Goal: Communication & Community: Participate in discussion

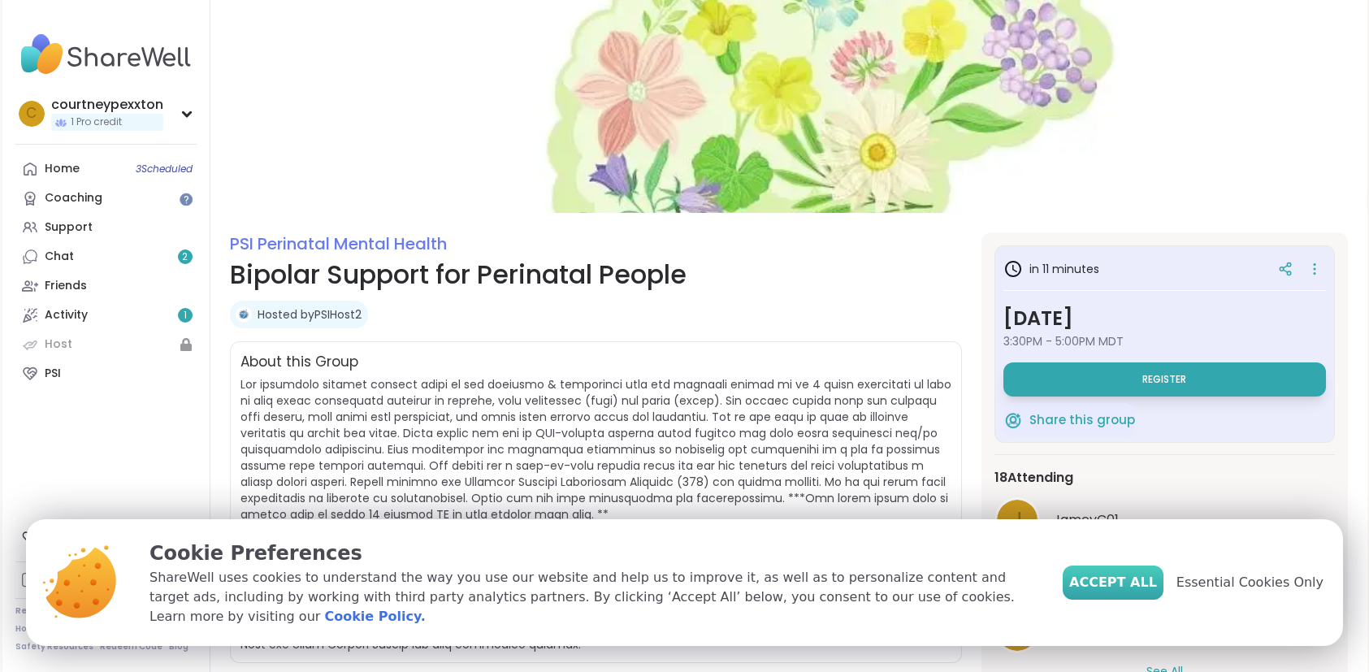
click at [1128, 592] on span "Accept All" at bounding box center [1113, 583] width 88 height 20
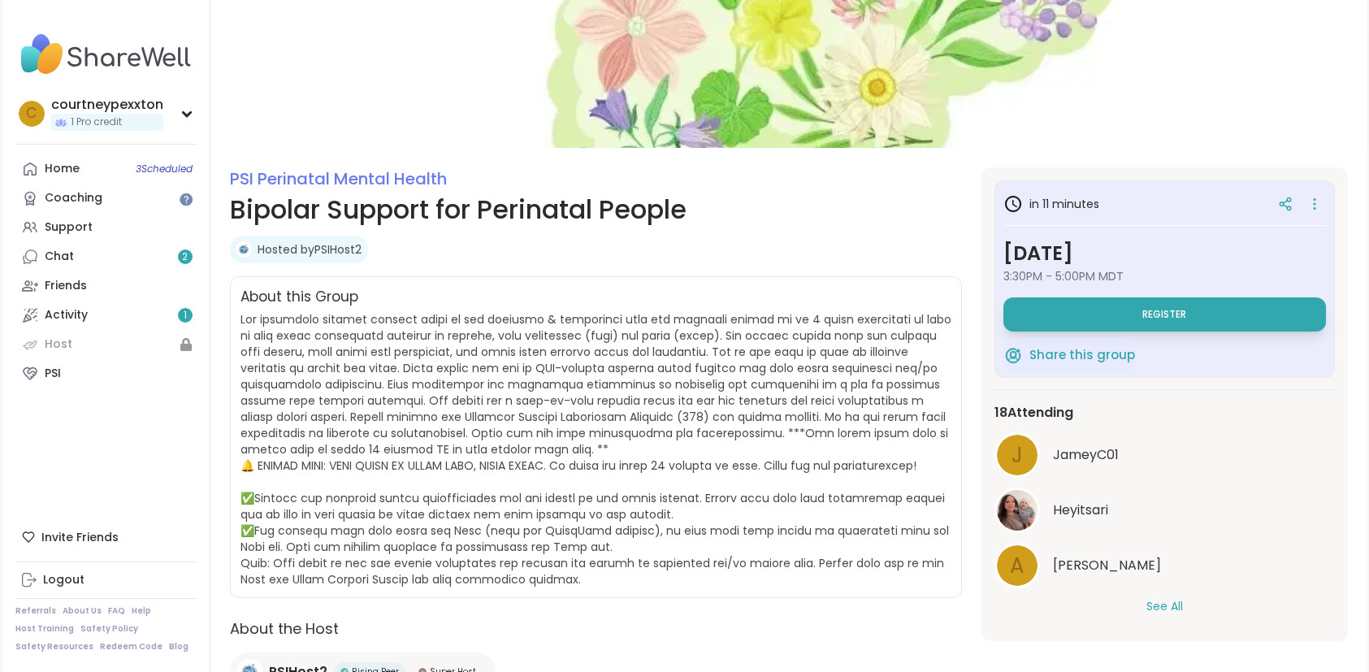
scroll to position [61, 0]
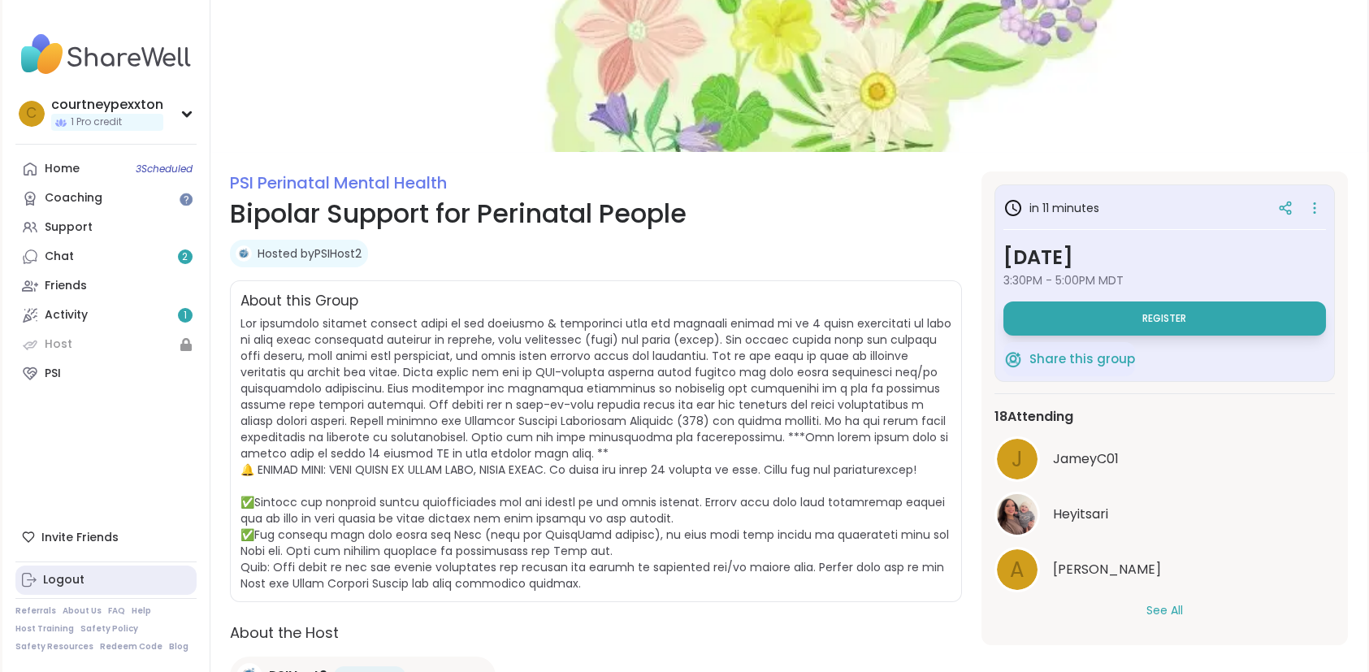
click at [76, 577] on div "Logout" at bounding box center [63, 580] width 41 height 16
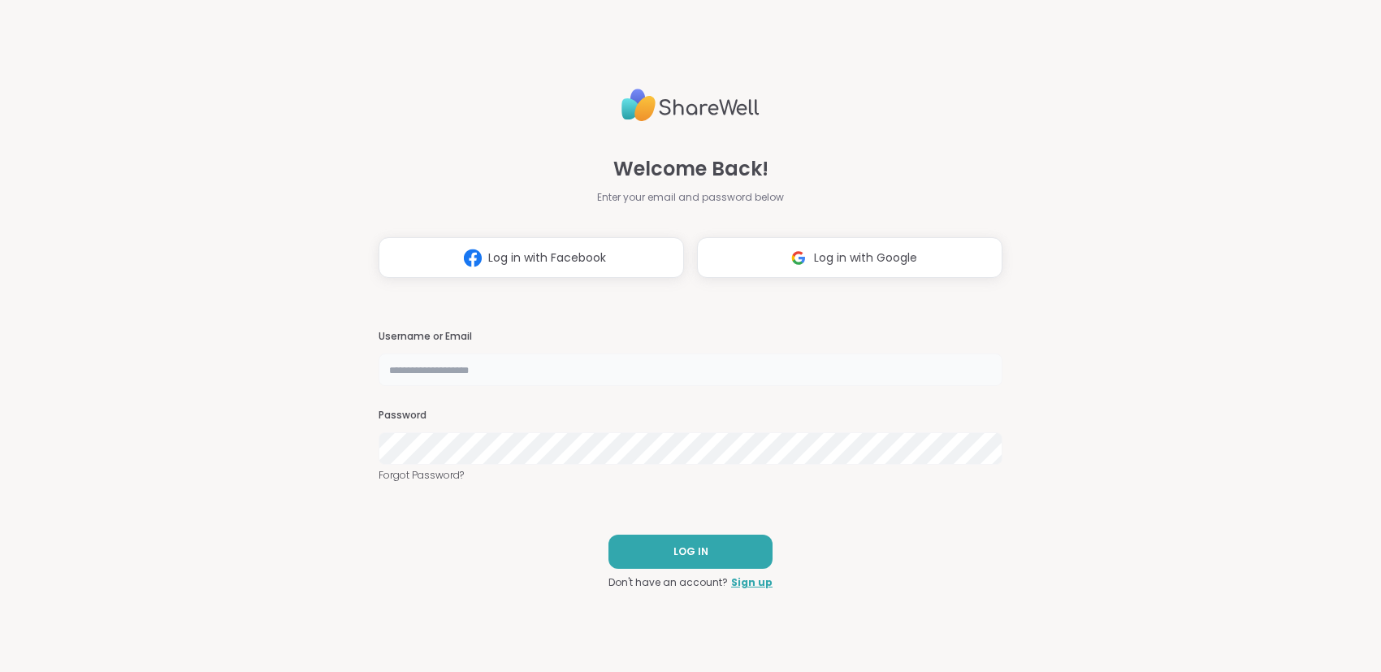
click at [506, 376] on input "text" at bounding box center [691, 369] width 624 height 33
type input "**********"
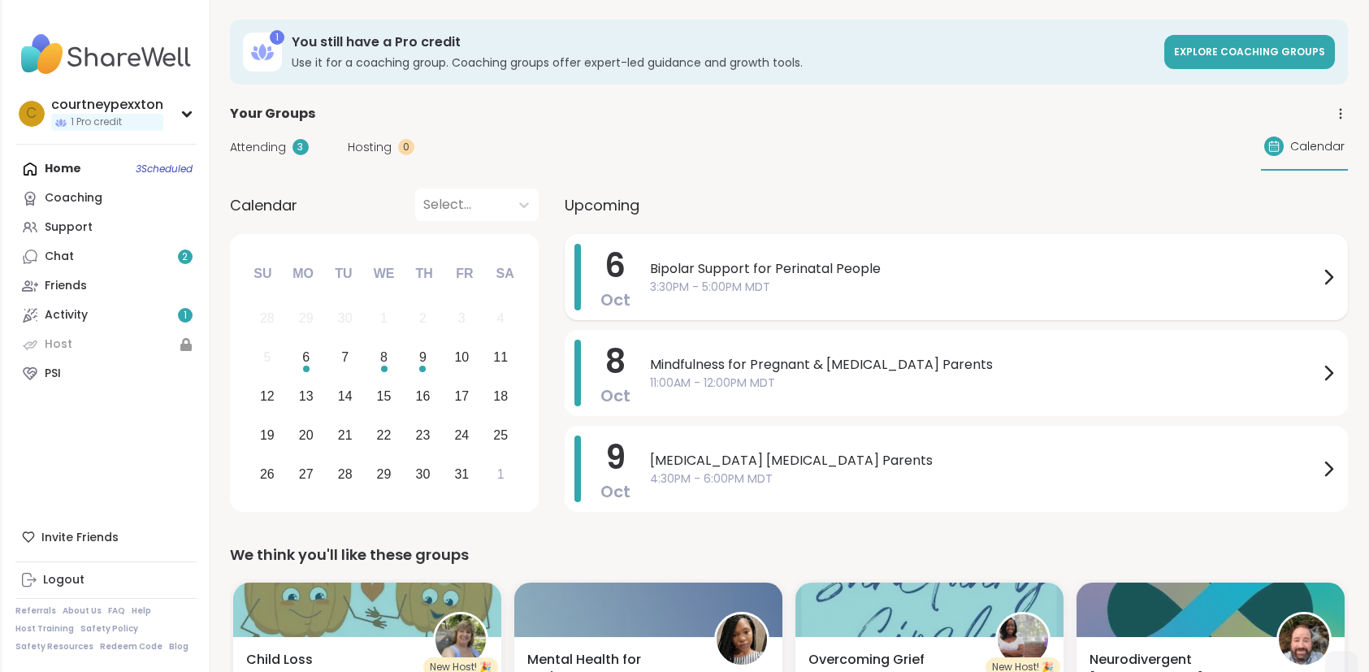
click at [957, 297] on div "Bipolar Support for Perinatal People 3:30PM - 5:00PM MDT" at bounding box center [994, 277] width 688 height 67
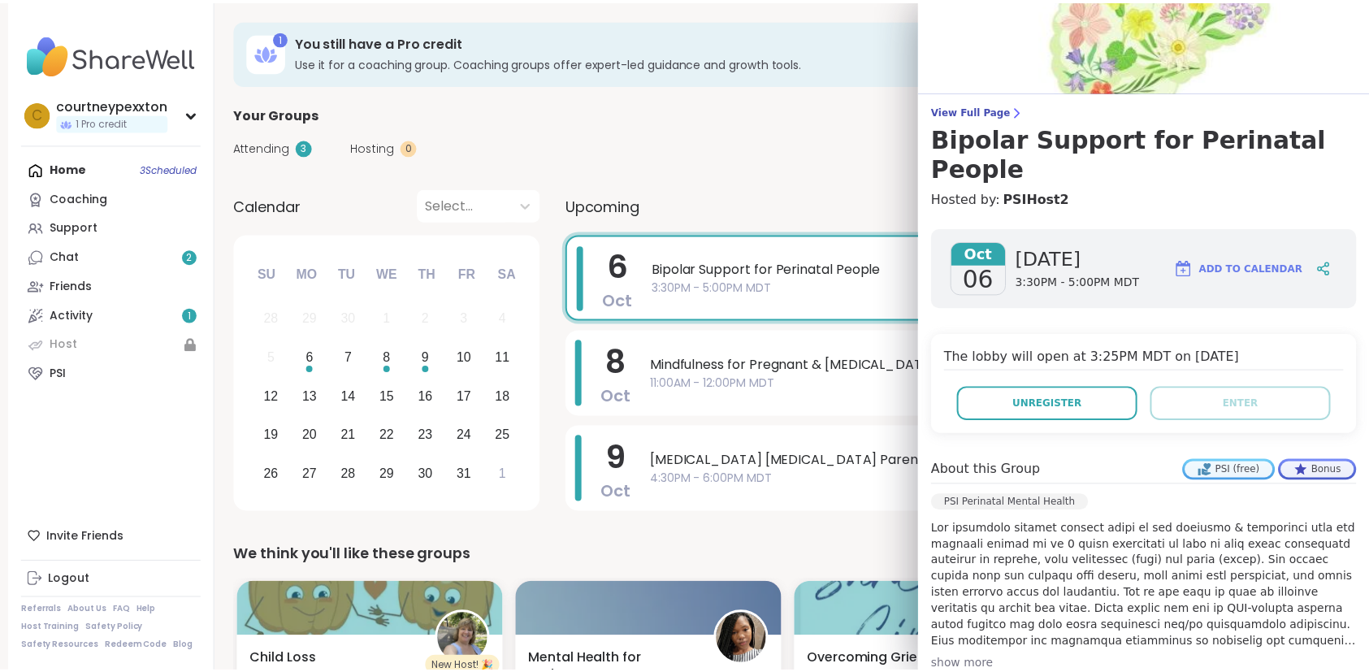
scroll to position [36, 0]
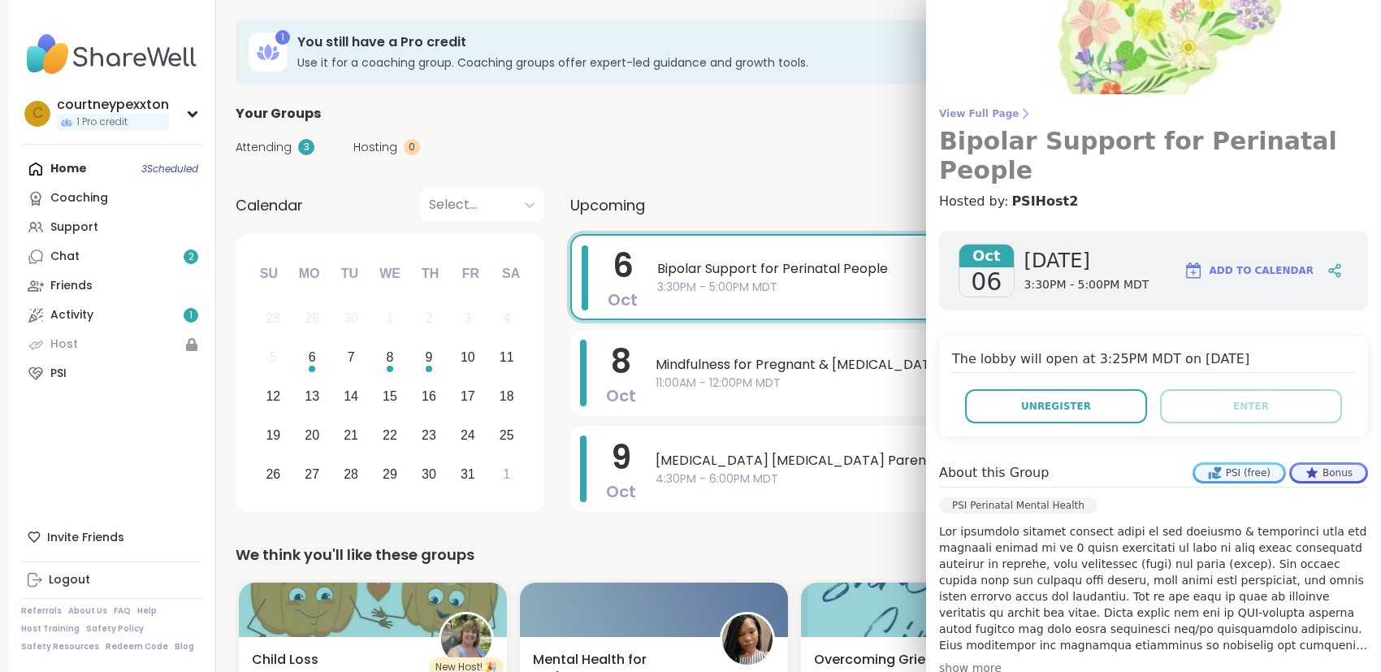
click at [991, 113] on span "View Full Page" at bounding box center [1153, 113] width 429 height 13
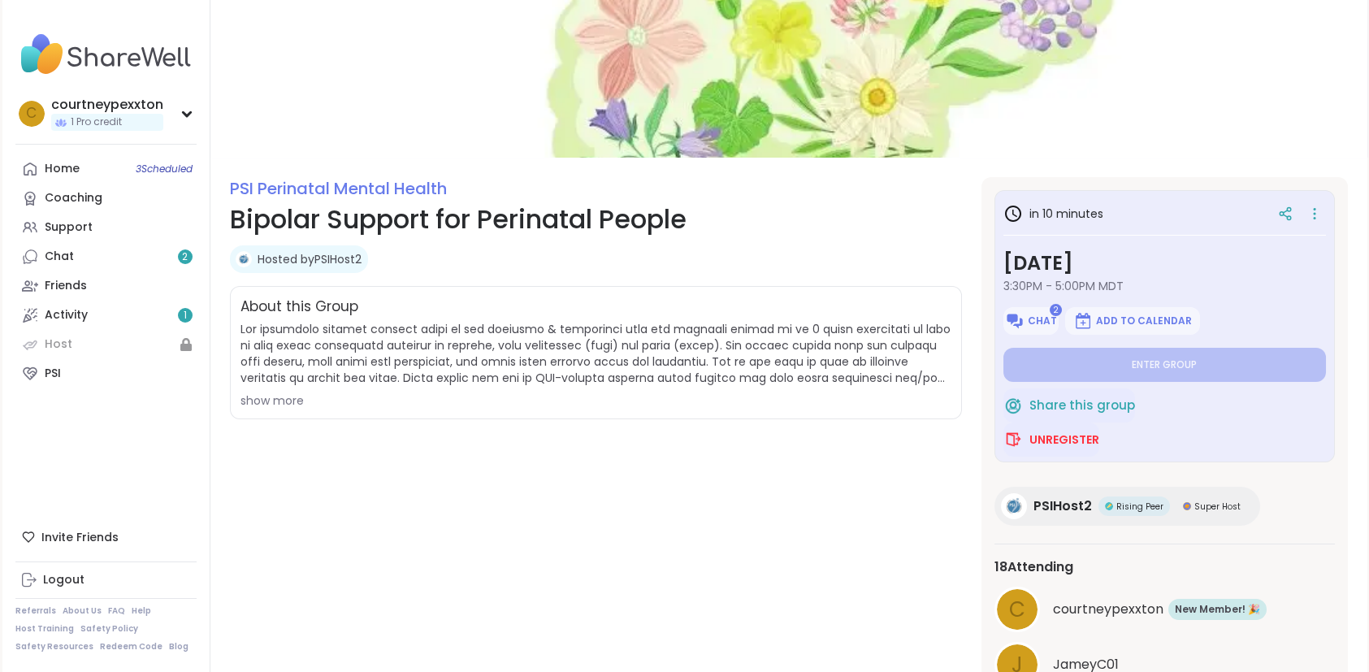
scroll to position [52, 0]
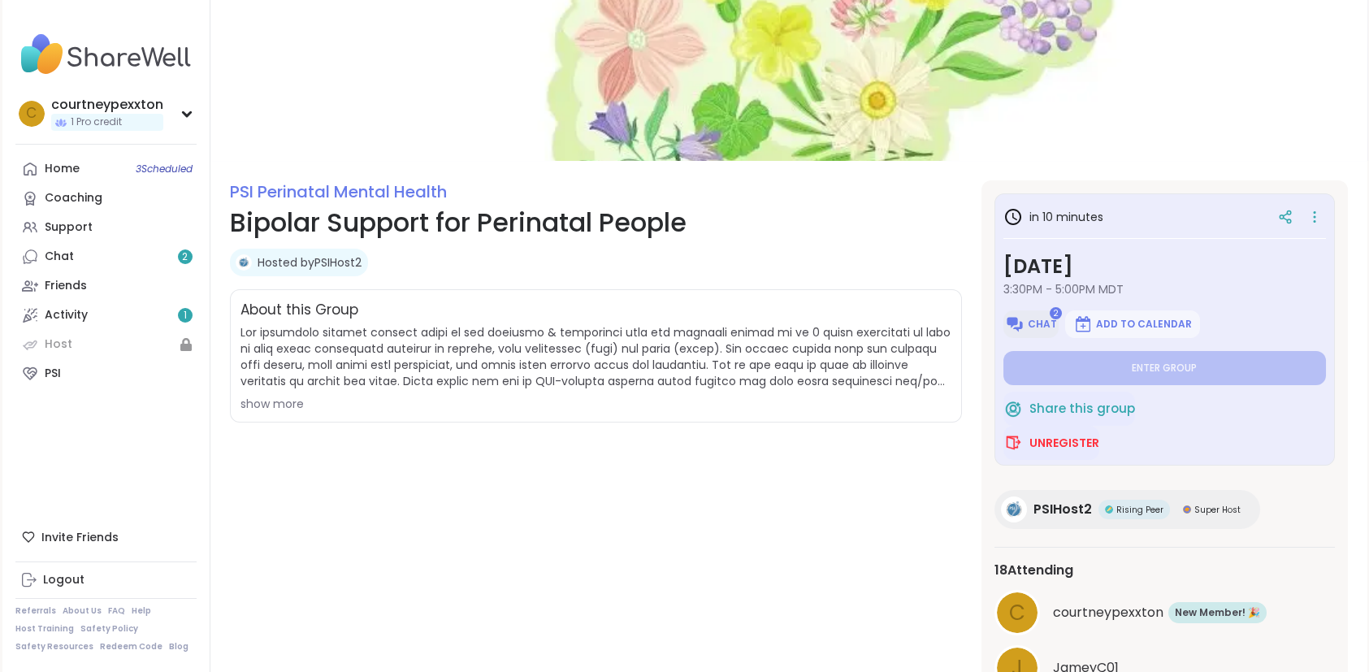
click at [1030, 318] on span "Chat" at bounding box center [1042, 324] width 29 height 13
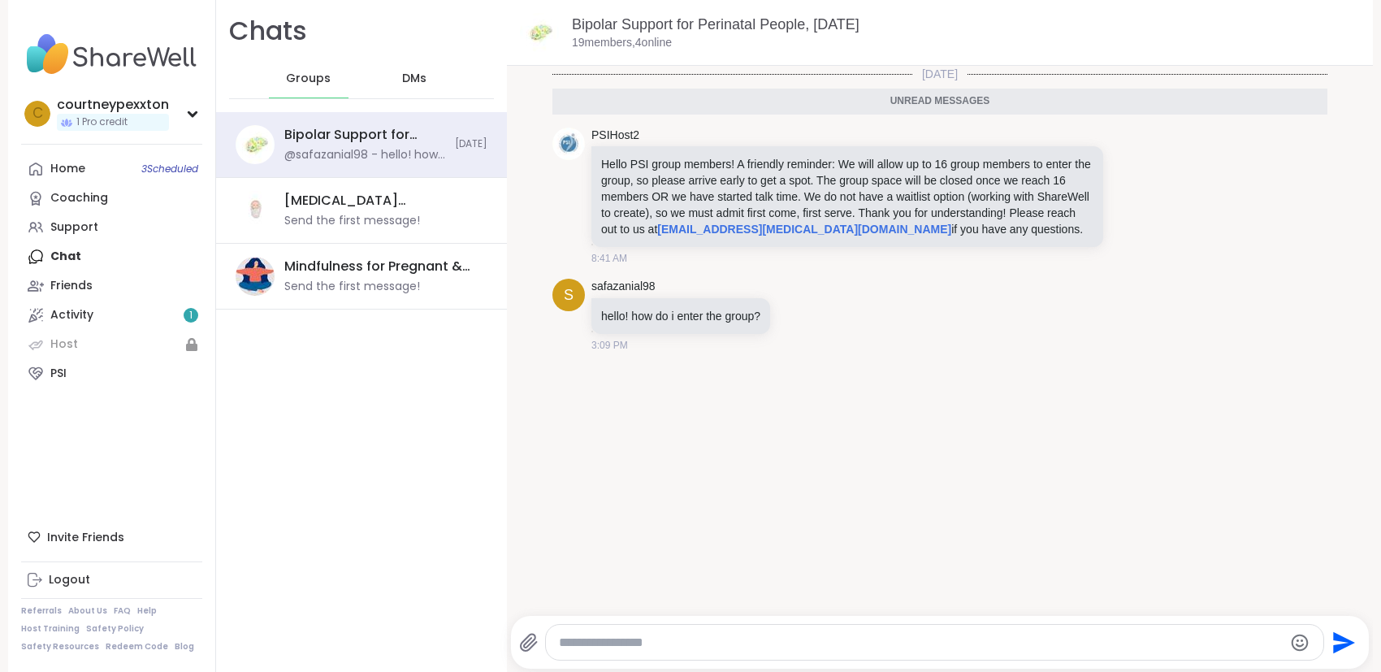
click at [657, 638] on textarea "Type your message" at bounding box center [920, 643] width 723 height 16
type textarea "**********"
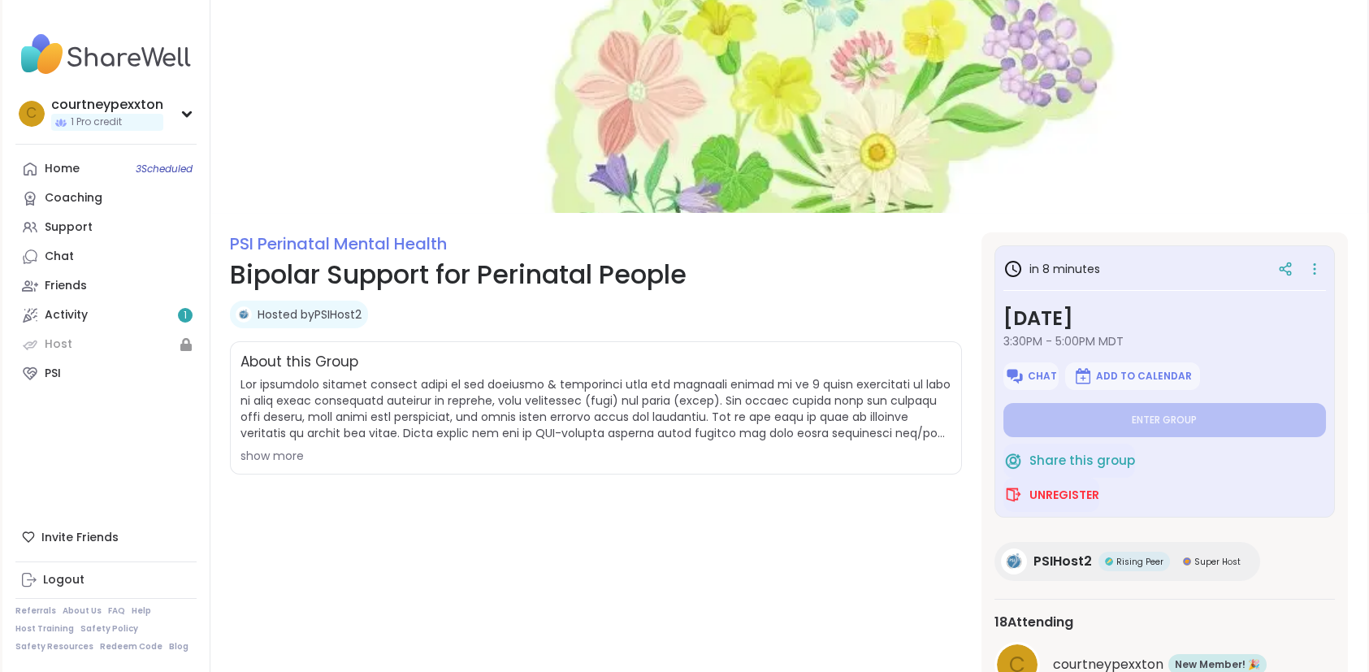
click at [1127, 248] on div "in 8 minutes [DATE] 3:30PM - 5:00PM MDT Chat Add to Calendar Enter group Share …" at bounding box center [1165, 381] width 340 height 272
click at [141, 301] on link "Activity 1" at bounding box center [105, 315] width 181 height 29
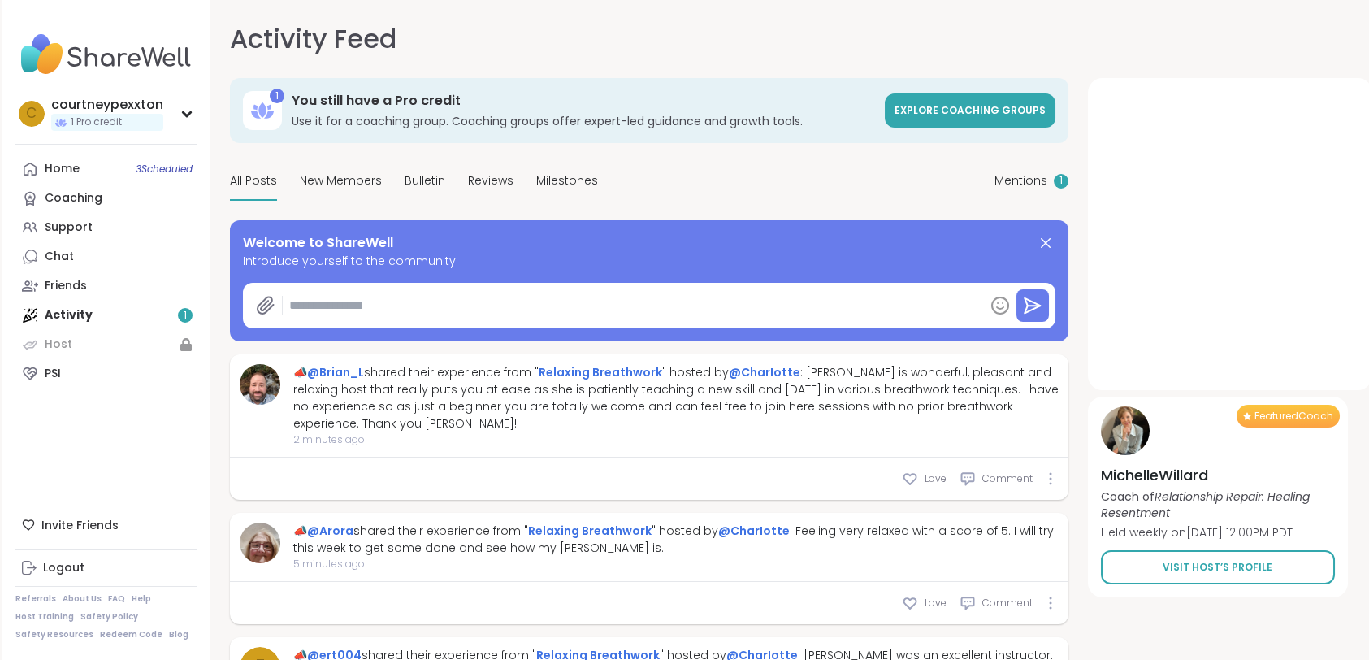
type textarea "*"
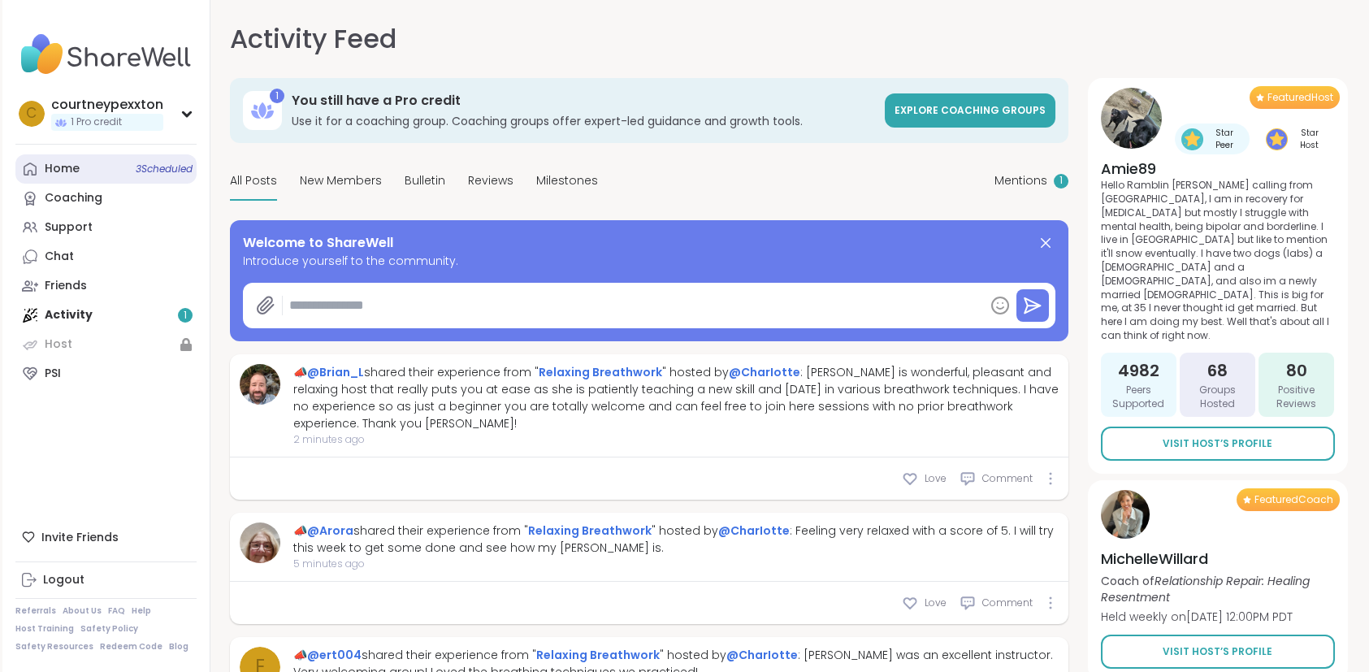
click at [90, 183] on link "Home 3 Scheduled" at bounding box center [105, 168] width 181 height 29
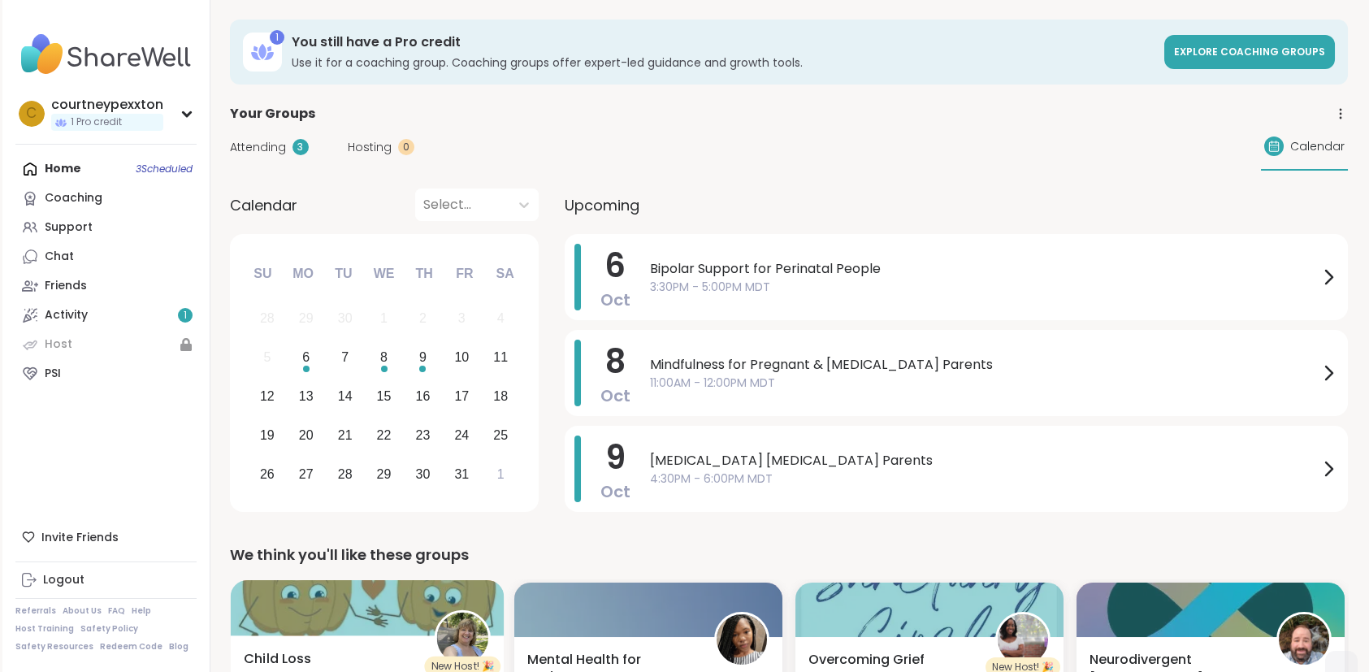
click at [337, 598] on div at bounding box center [367, 607] width 274 height 55
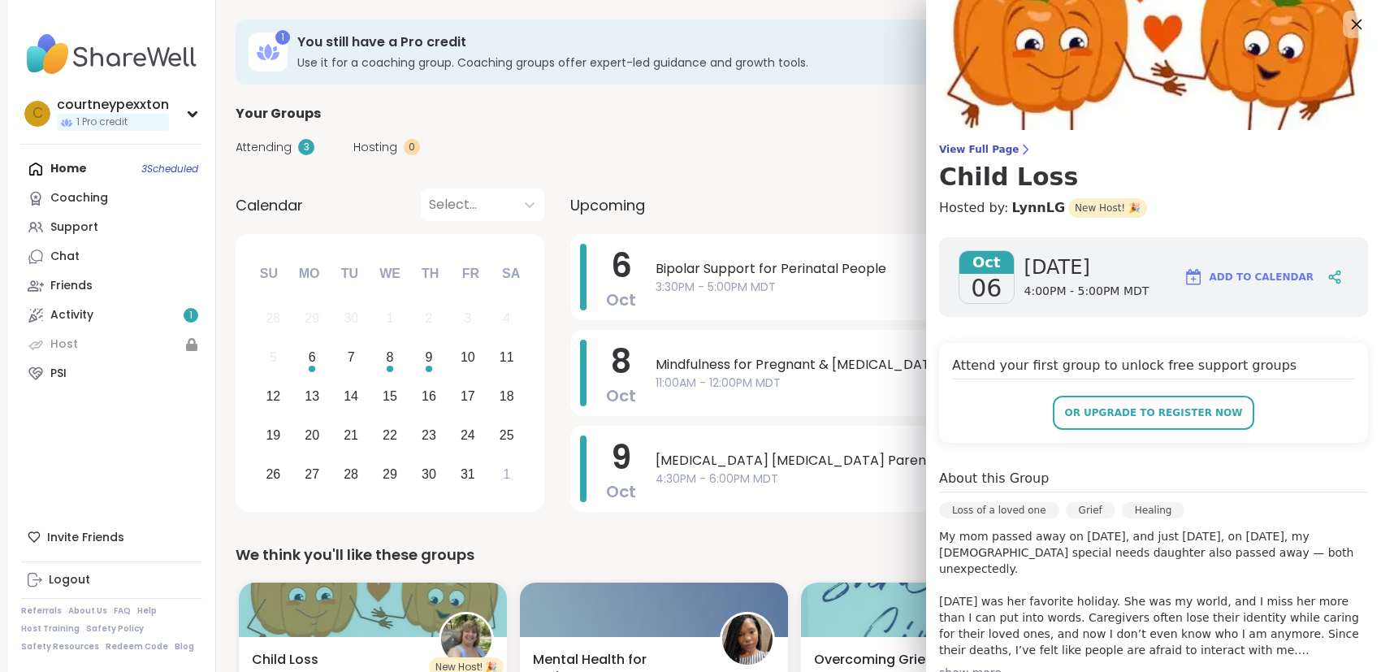
click at [1352, 26] on icon at bounding box center [1357, 25] width 11 height 11
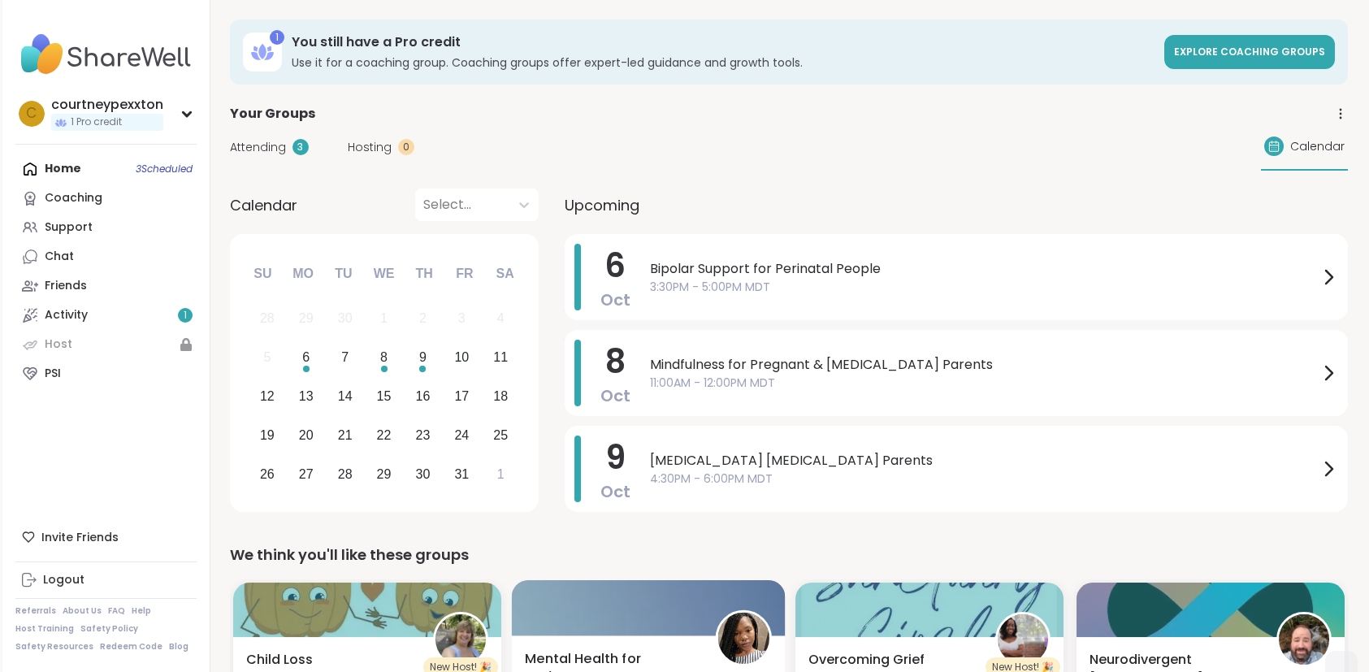
click at [657, 618] on div at bounding box center [648, 607] width 274 height 55
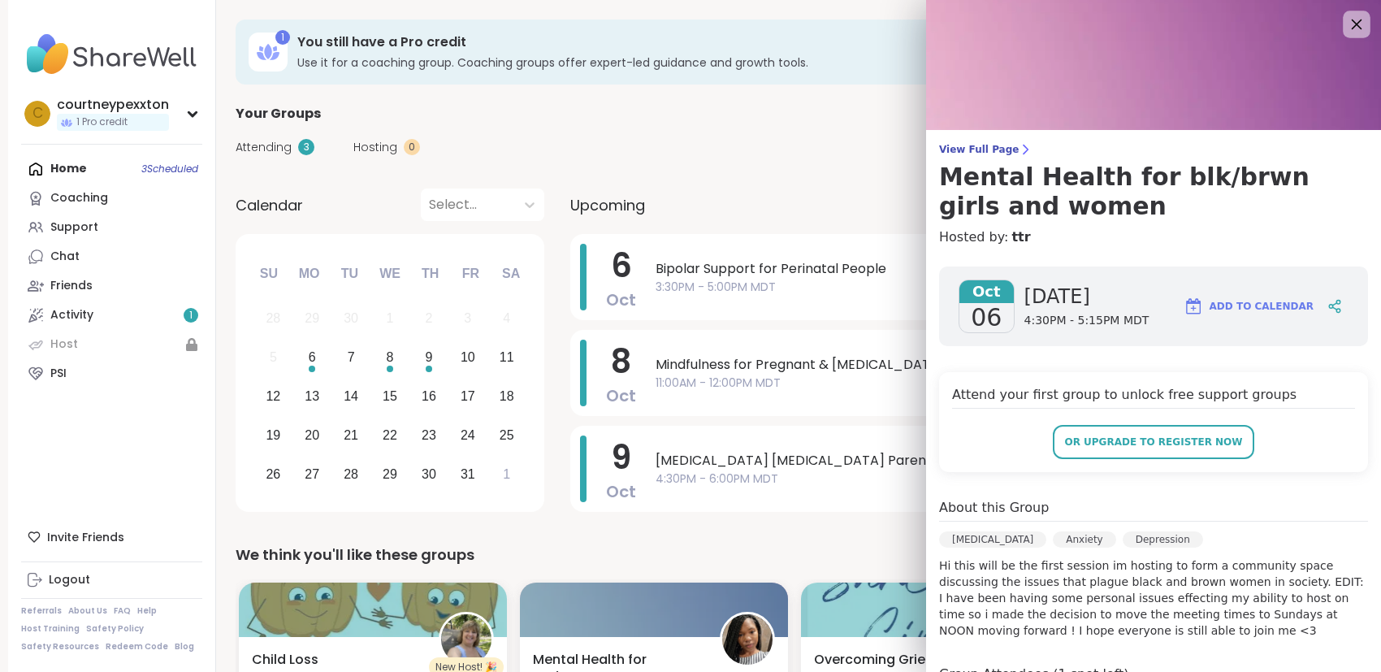
click at [1346, 26] on icon at bounding box center [1356, 24] width 20 height 20
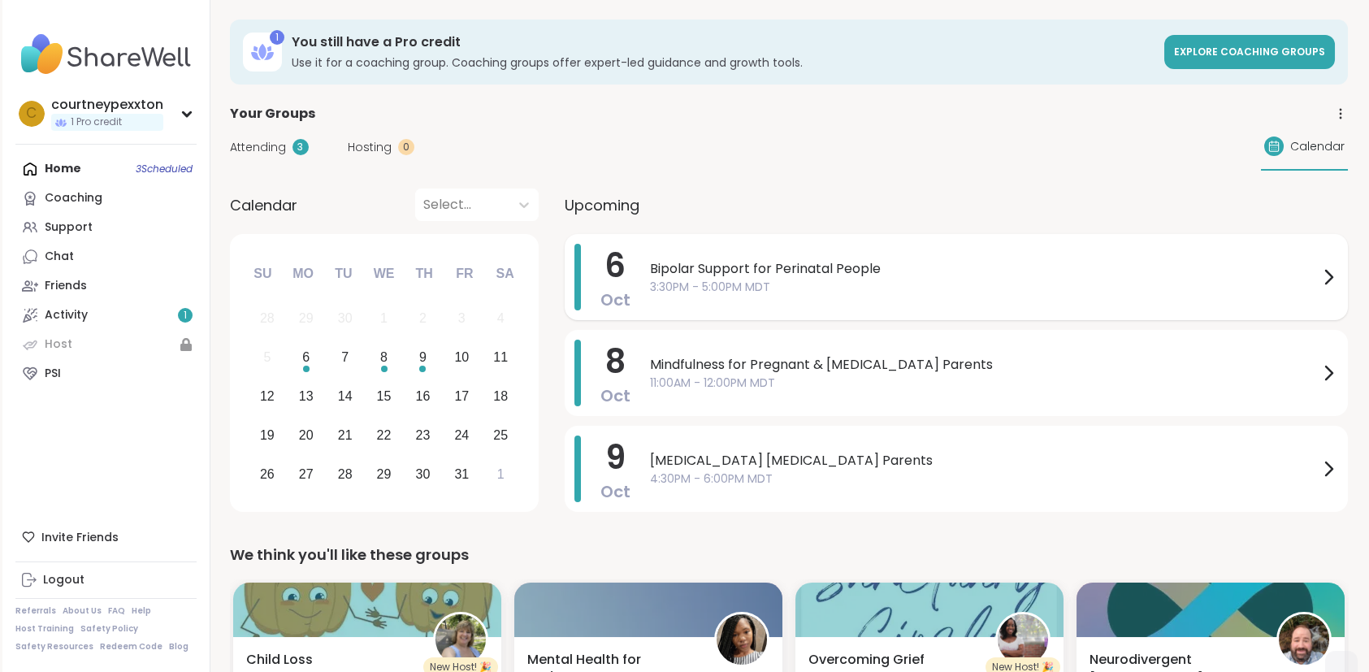
click at [771, 289] on span "3:30PM - 5:00PM MDT" at bounding box center [984, 287] width 669 height 17
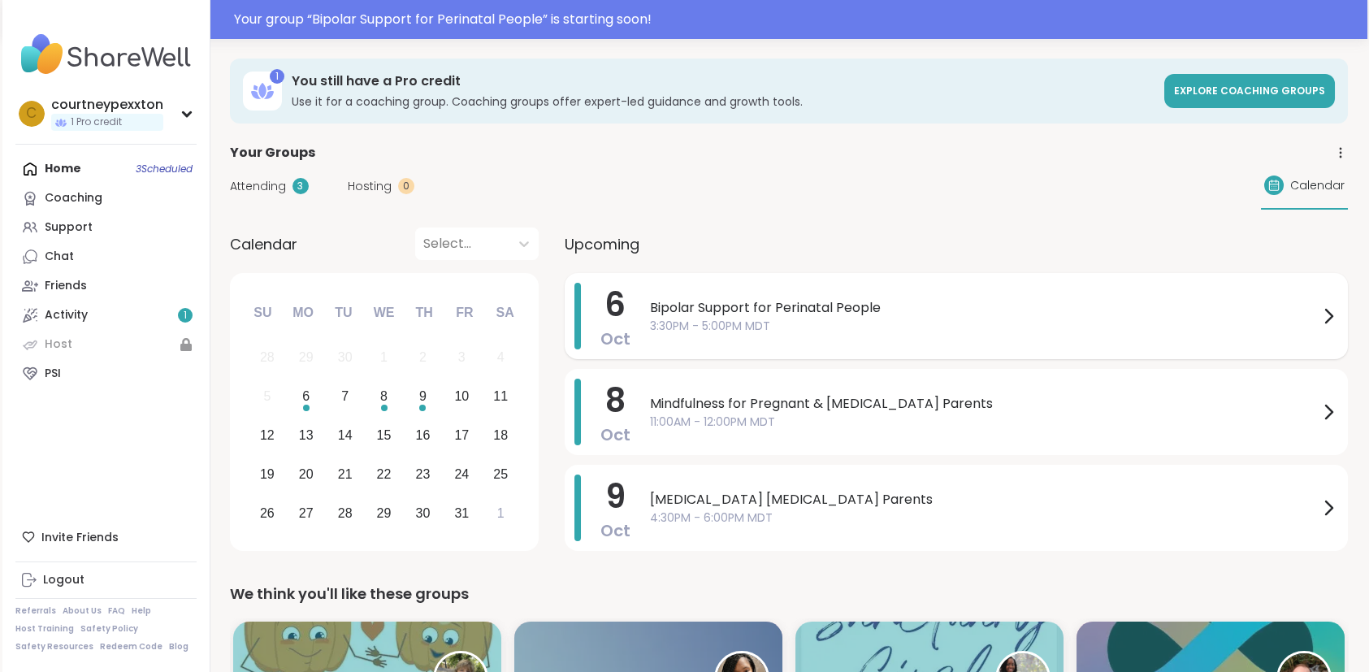
click at [1044, 327] on span "3:30PM - 5:00PM MDT" at bounding box center [984, 326] width 669 height 17
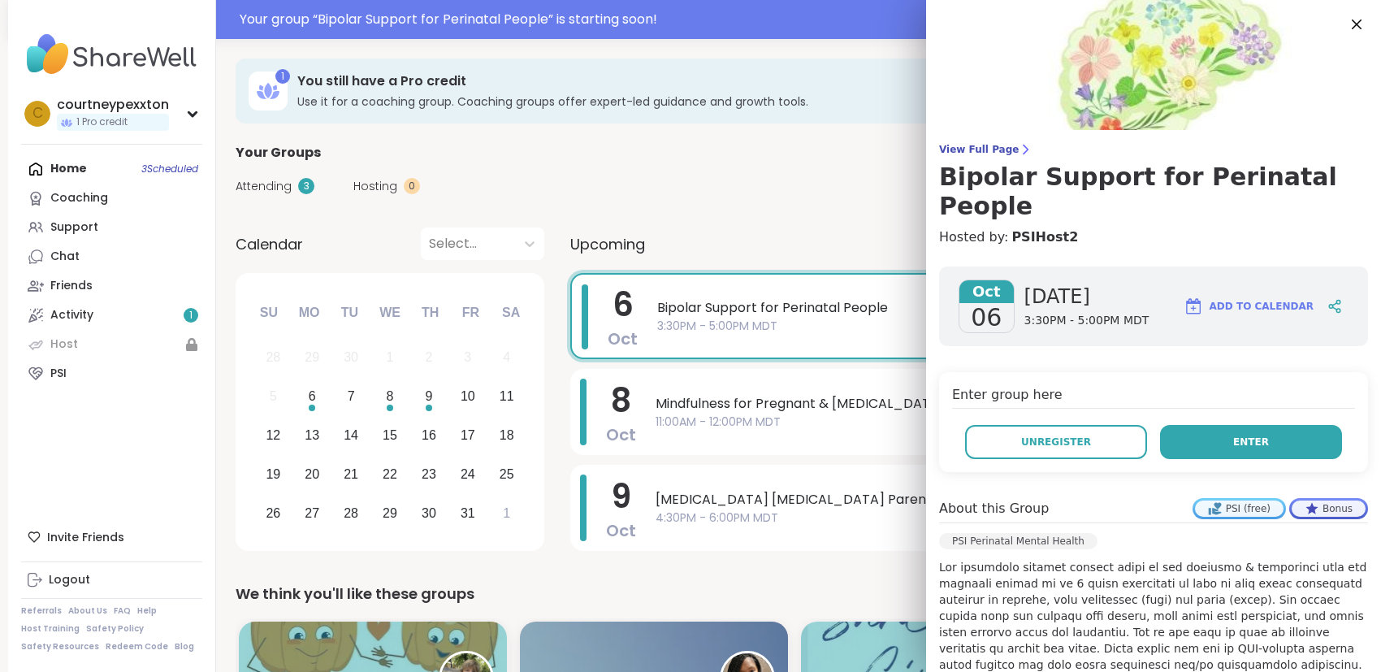
click at [1190, 425] on button "Enter" at bounding box center [1251, 442] width 182 height 34
